Goal: Information Seeking & Learning: Learn about a topic

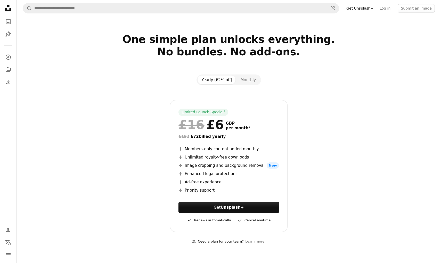
click at [6, 7] on icon "Unsplash logo Unsplash Home" at bounding box center [8, 8] width 10 height 10
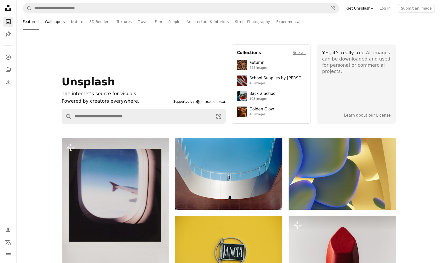
click at [51, 22] on link "Wallpapers" at bounding box center [55, 21] width 20 height 17
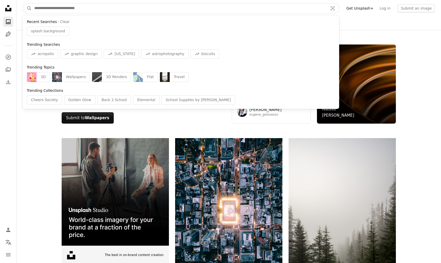
click at [161, 13] on input "Find visuals sitewide" at bounding box center [179, 8] width 295 height 10
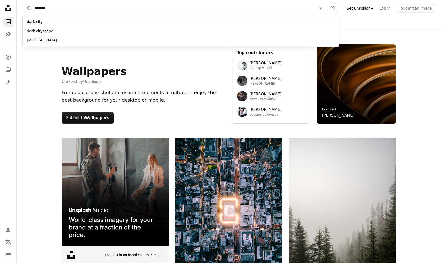
type input "*********"
click at [27, 8] on button "A magnifying glass" at bounding box center [27, 8] width 9 height 10
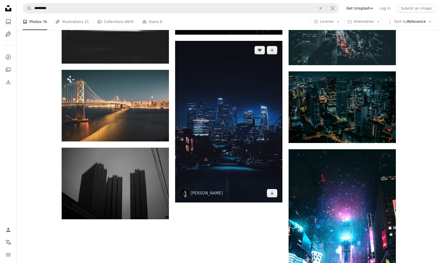
scroll to position [596, 0]
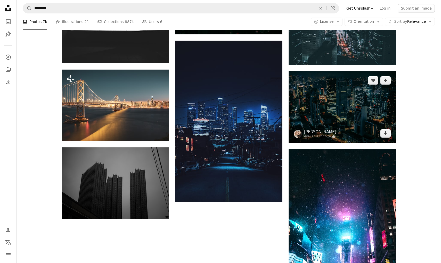
click at [308, 112] on img at bounding box center [342, 107] width 107 height 72
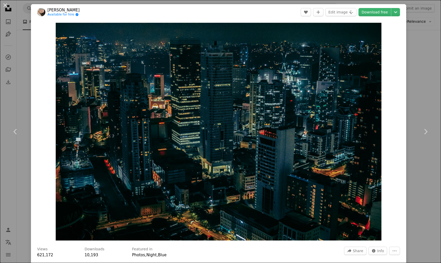
click at [435, 46] on div "An X shape Chevron left Chevron right [PERSON_NAME] Available for hire A checkm…" at bounding box center [220, 131] width 441 height 263
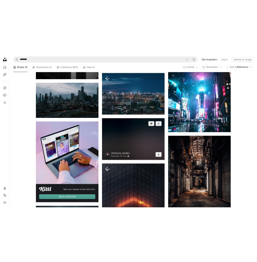
scroll to position [773, 0]
